Goal: Book appointment/travel/reservation

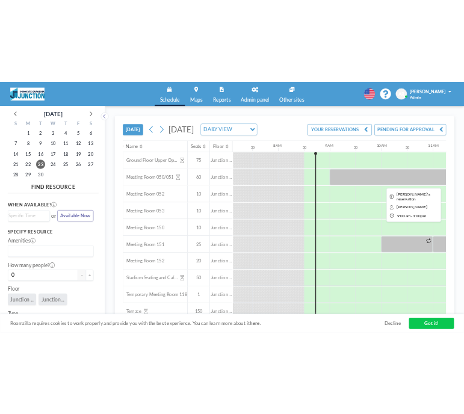
scroll to position [0, 690]
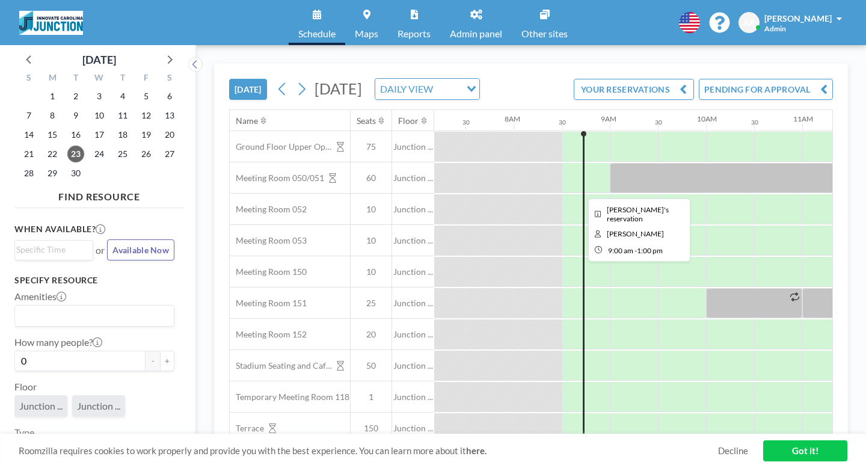
click at [610, 163] on div at bounding box center [802, 178] width 385 height 30
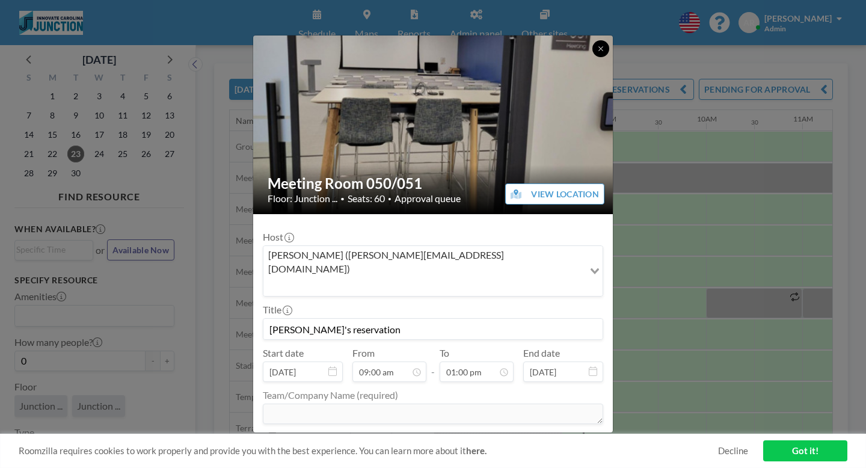
click at [597, 52] on icon at bounding box center [600, 48] width 7 height 7
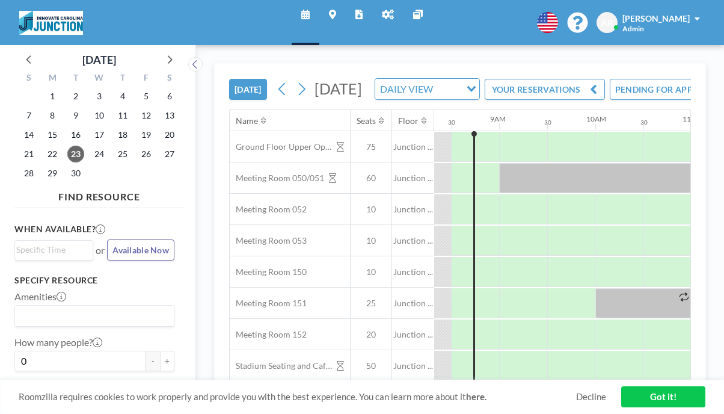
scroll to position [0, 798]
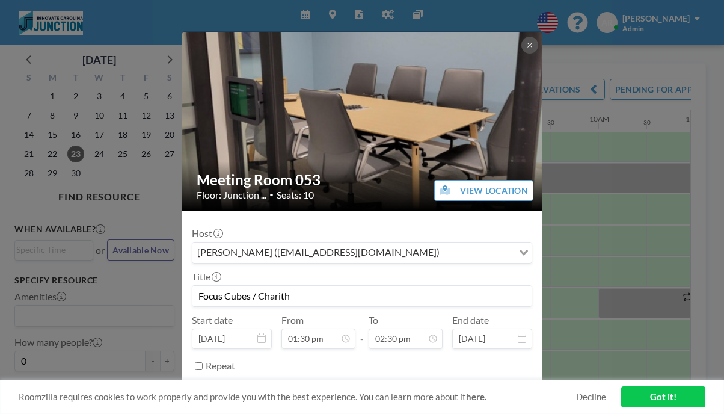
scroll to position [173, 0]
click at [526, 45] on icon at bounding box center [529, 44] width 7 height 7
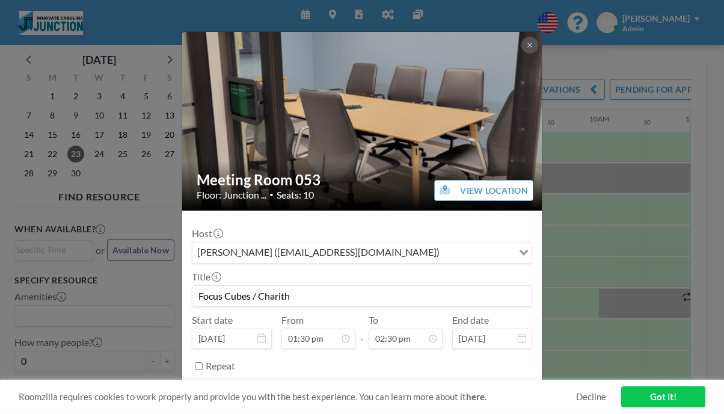
click at [521, 37] on button at bounding box center [529, 45] width 17 height 17
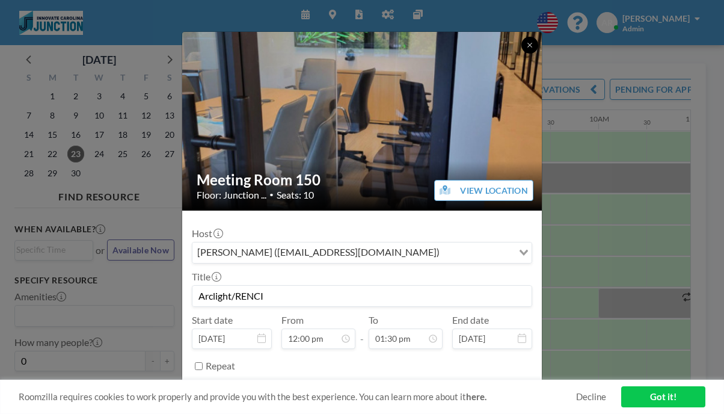
click at [527, 43] on icon at bounding box center [529, 45] width 4 height 4
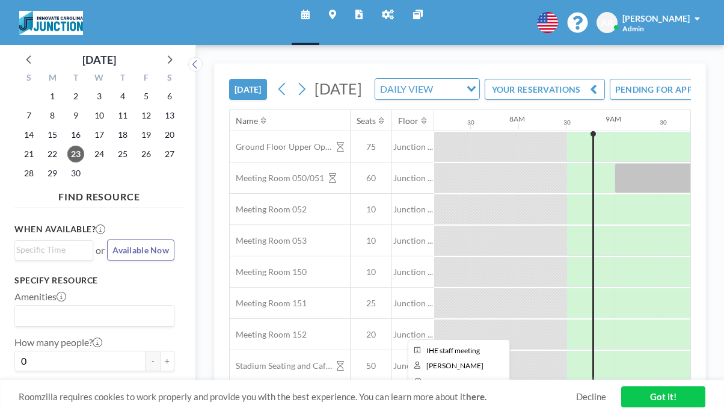
scroll to position [0, 666]
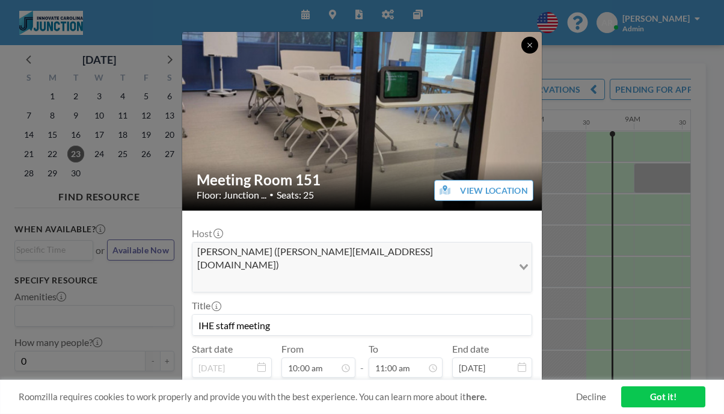
click at [521, 42] on button at bounding box center [529, 45] width 17 height 17
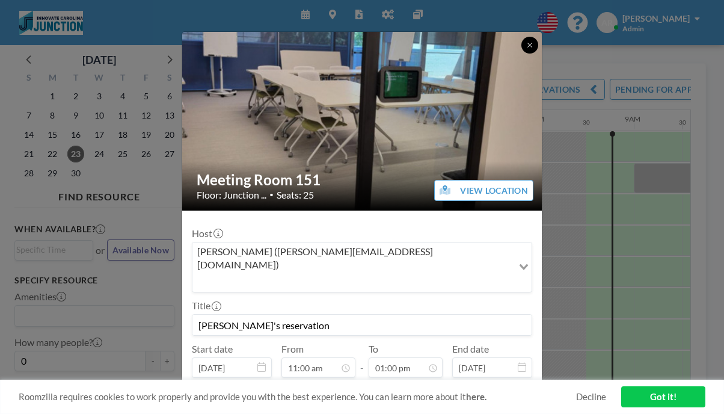
click at [526, 41] on icon at bounding box center [529, 44] width 7 height 7
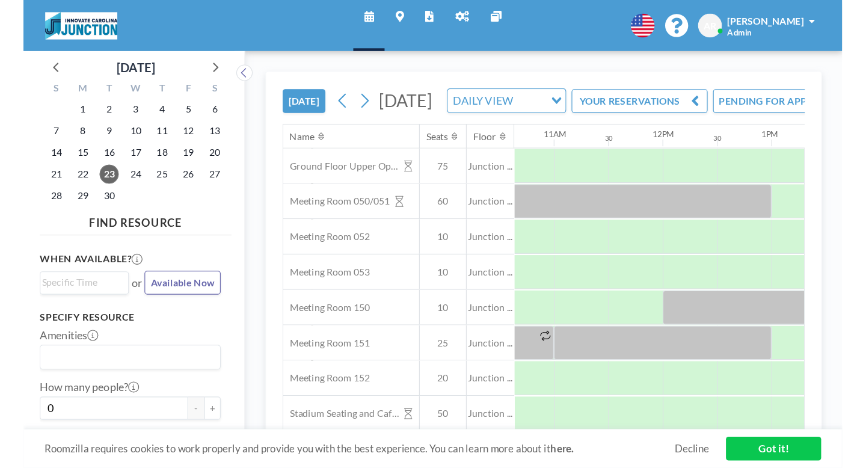
scroll to position [0, 746]
